Goal: Transaction & Acquisition: Download file/media

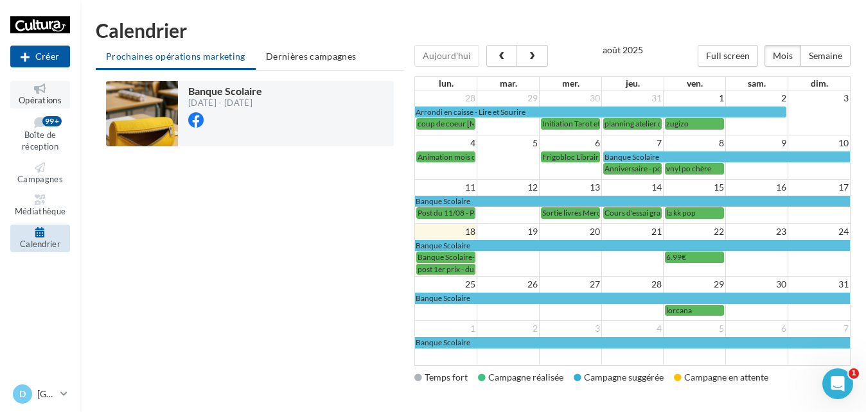
click at [44, 96] on span "Opérations" at bounding box center [40, 100] width 43 height 10
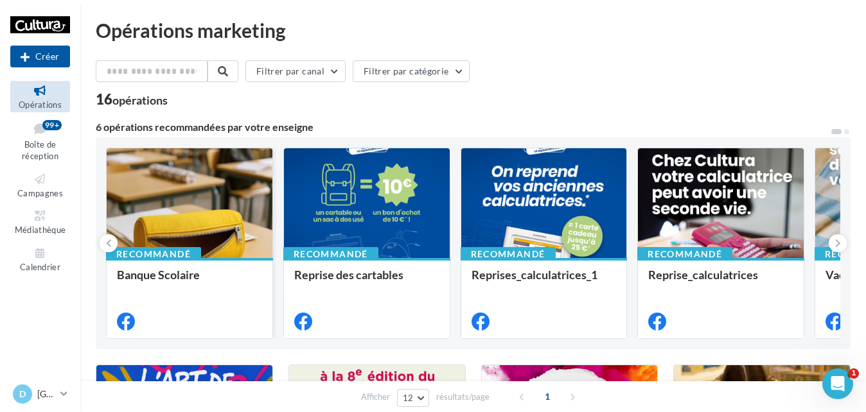
click at [220, 191] on div at bounding box center [190, 203] width 166 height 111
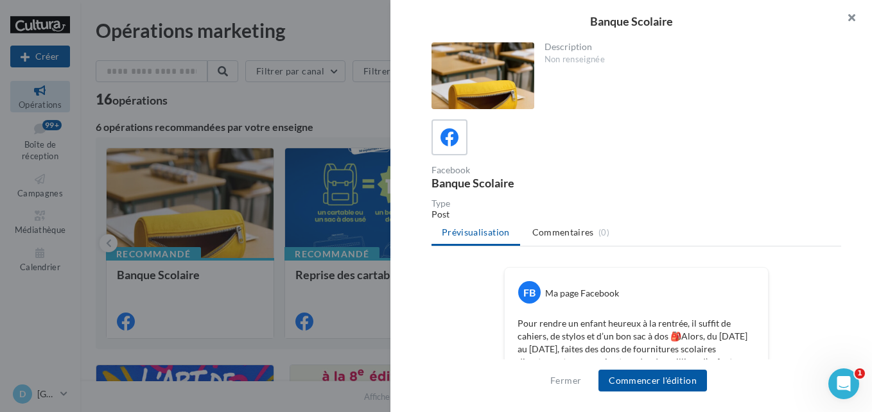
click at [854, 22] on button "button" at bounding box center [846, 19] width 51 height 39
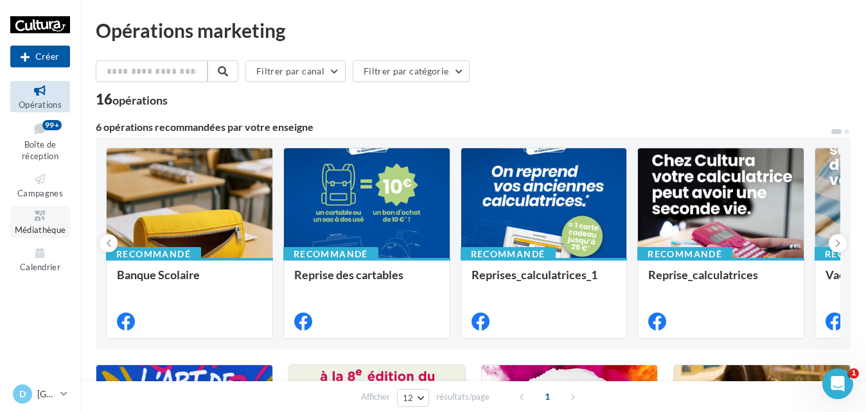
click at [35, 223] on icon at bounding box center [40, 216] width 52 height 15
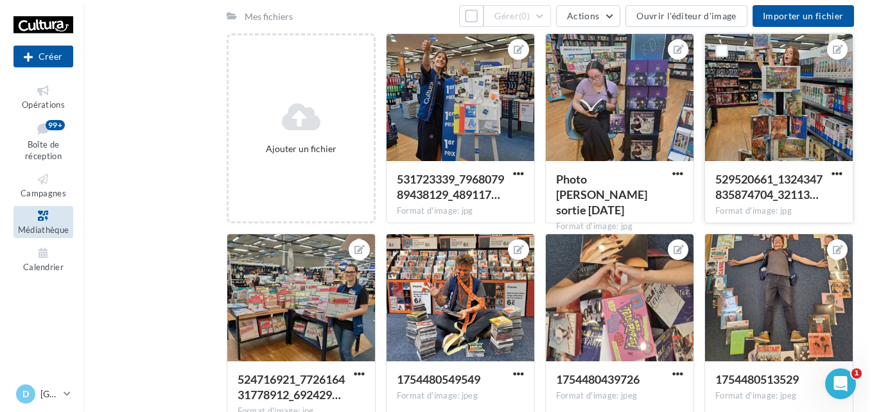
scroll to position [128, 0]
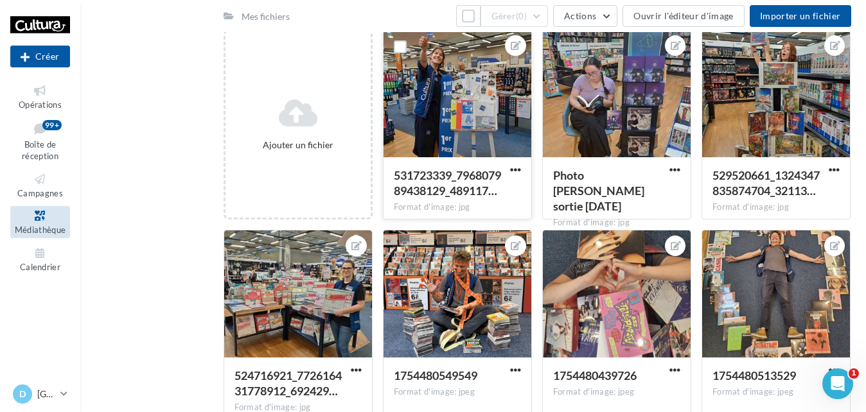
click at [487, 141] on div at bounding box center [458, 94] width 148 height 128
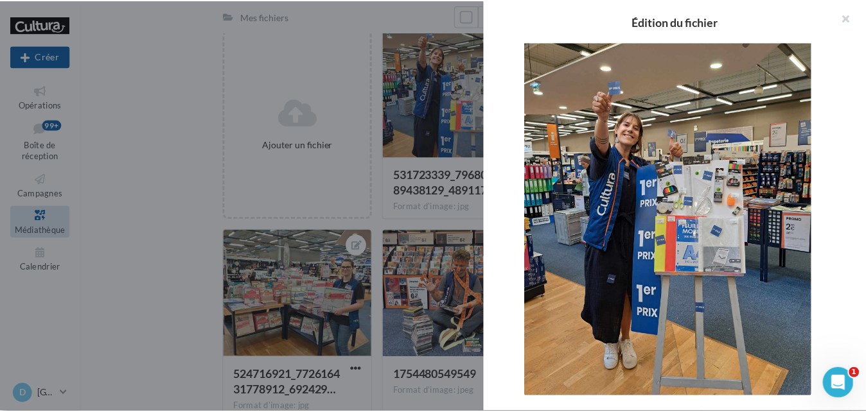
scroll to position [64, 0]
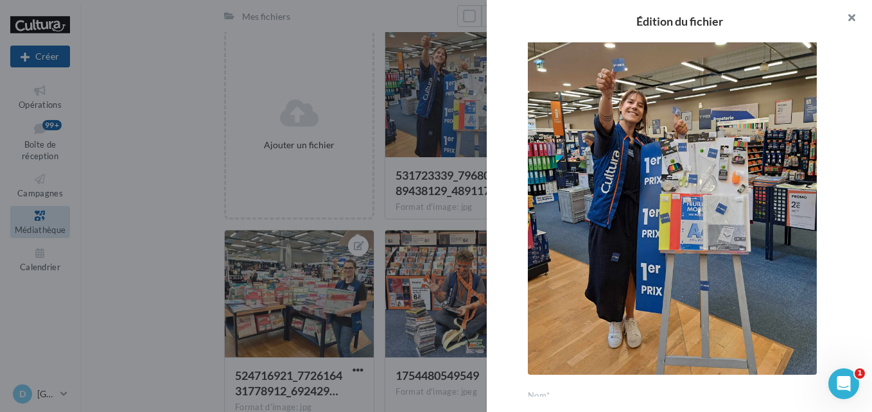
click at [854, 15] on button "button" at bounding box center [846, 19] width 51 height 39
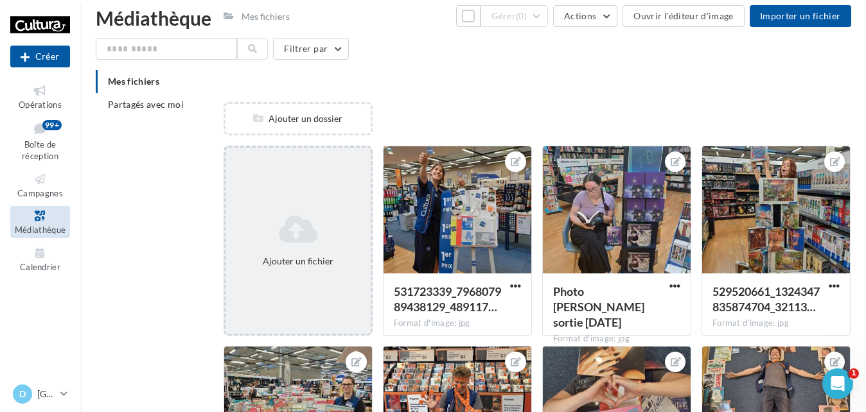
scroll to position [0, 0]
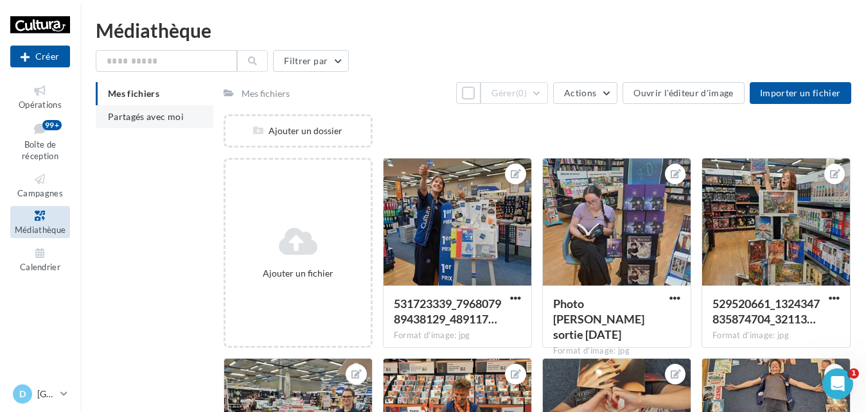
click at [170, 125] on li "Partagés avec moi" at bounding box center [155, 116] width 118 height 23
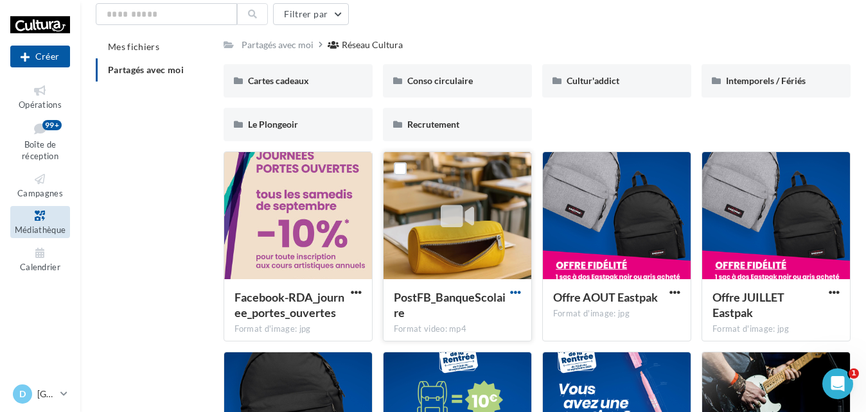
scroll to position [128, 0]
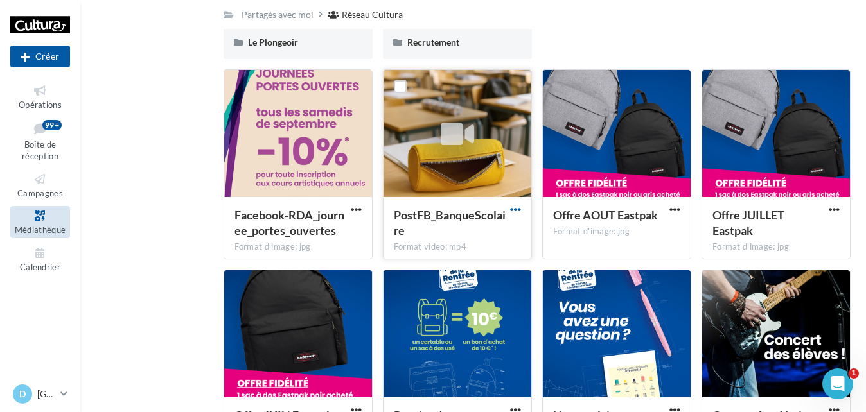
click at [515, 213] on span "button" at bounding box center [515, 209] width 11 height 11
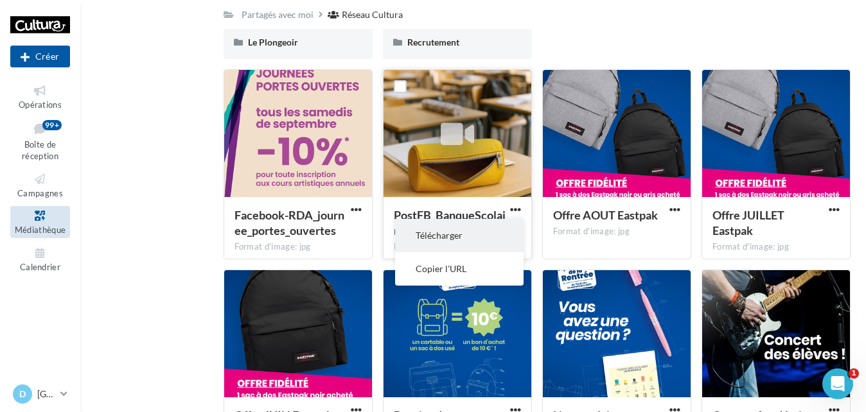
click at [459, 231] on button "Télécharger" at bounding box center [459, 235] width 128 height 33
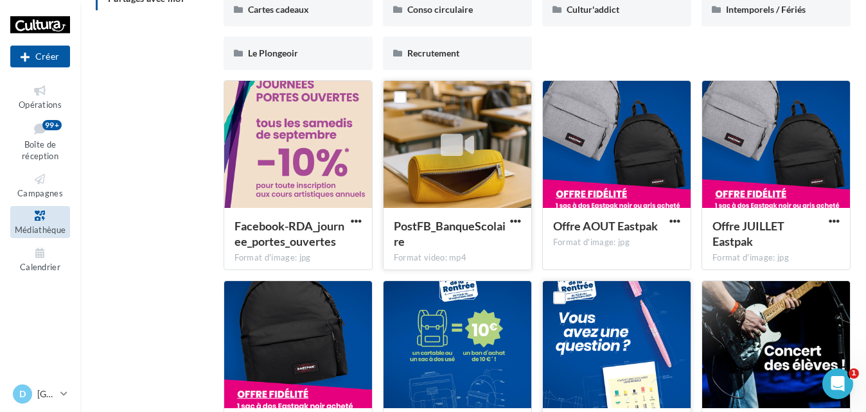
scroll to position [0, 0]
